Goal: Information Seeking & Learning: Understand process/instructions

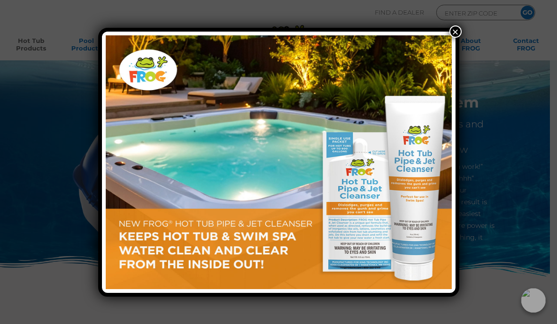
click at [451, 31] on button "×" at bounding box center [455, 31] width 12 height 12
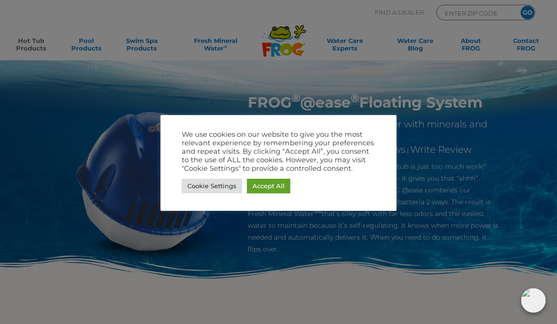
click at [277, 189] on link "Accept All" at bounding box center [268, 186] width 43 height 15
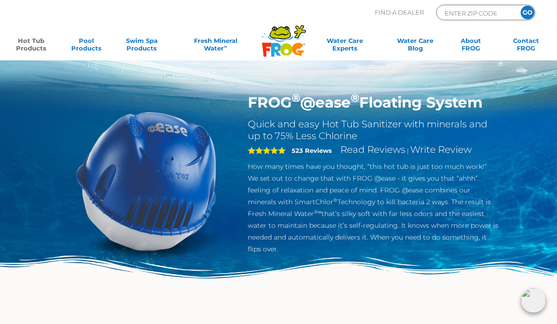
click at [278, 44] on icon at bounding box center [276, 50] width 10 height 14
click at [285, 43] on icon ".st130{clip-path:url(#SVGID_2_);fill-rule:evenodd;clip-rule:evenodd;fill:#C3CC0…" at bounding box center [283, 41] width 45 height 33
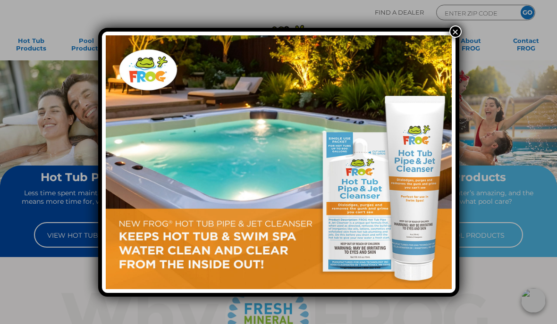
click at [454, 33] on button "×" at bounding box center [455, 31] width 12 height 12
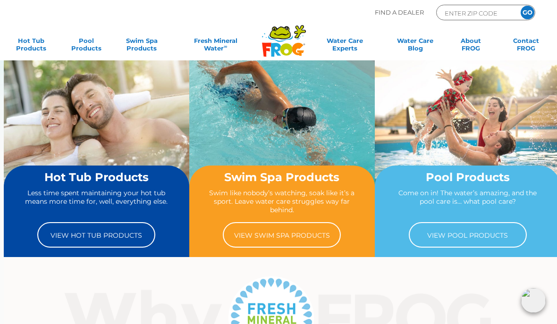
click at [90, 240] on link "View Hot Tub Products" at bounding box center [96, 234] width 118 height 25
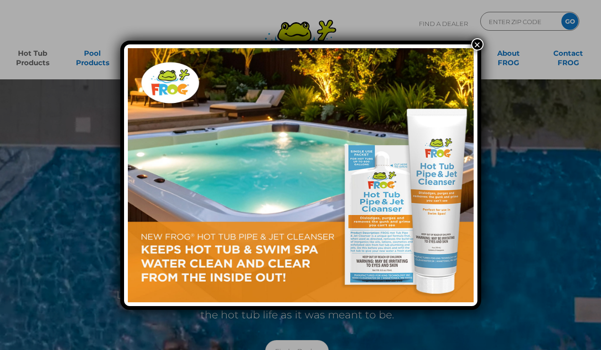
click at [475, 46] on button "×" at bounding box center [477, 44] width 12 height 12
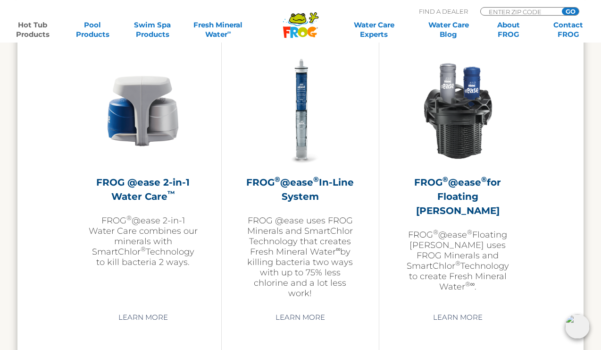
scroll to position [1375, 0]
click at [474, 200] on h2 "FROG ® @ease ® for Floating Weir" at bounding box center [458, 196] width 110 height 42
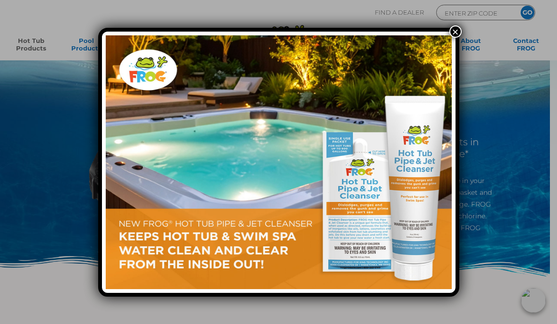
click at [458, 29] on button "×" at bounding box center [455, 31] width 12 height 12
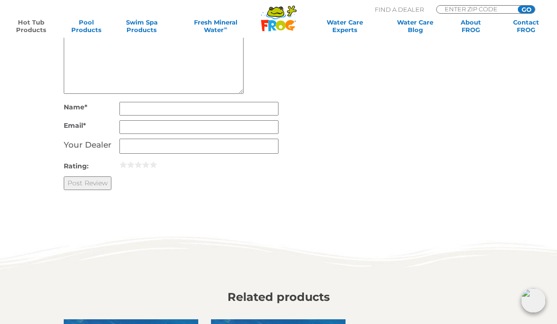
scroll to position [1334, 0]
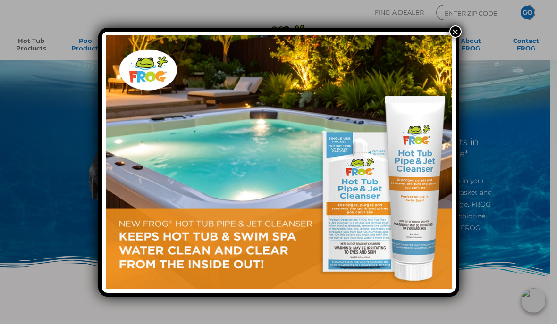
click at [455, 38] on button "×" at bounding box center [455, 31] width 12 height 12
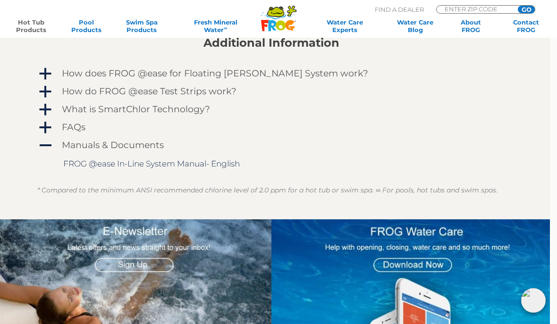
scroll to position [849, 0]
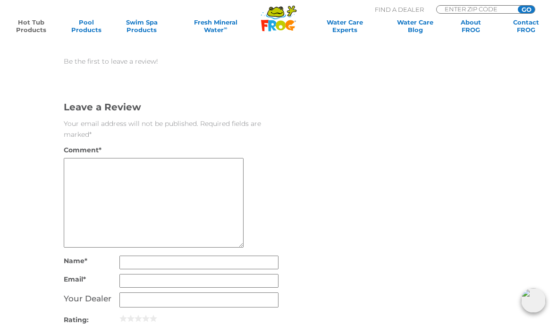
scroll to position [1185, 0]
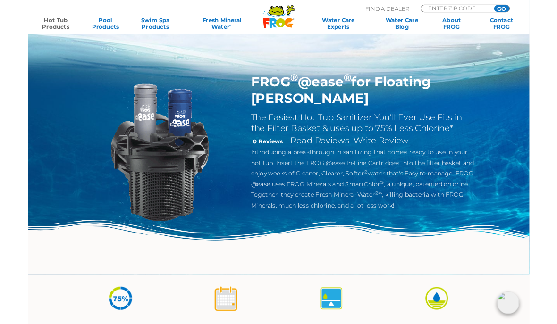
scroll to position [1579, 0]
